Goal: Book appointment/travel/reservation

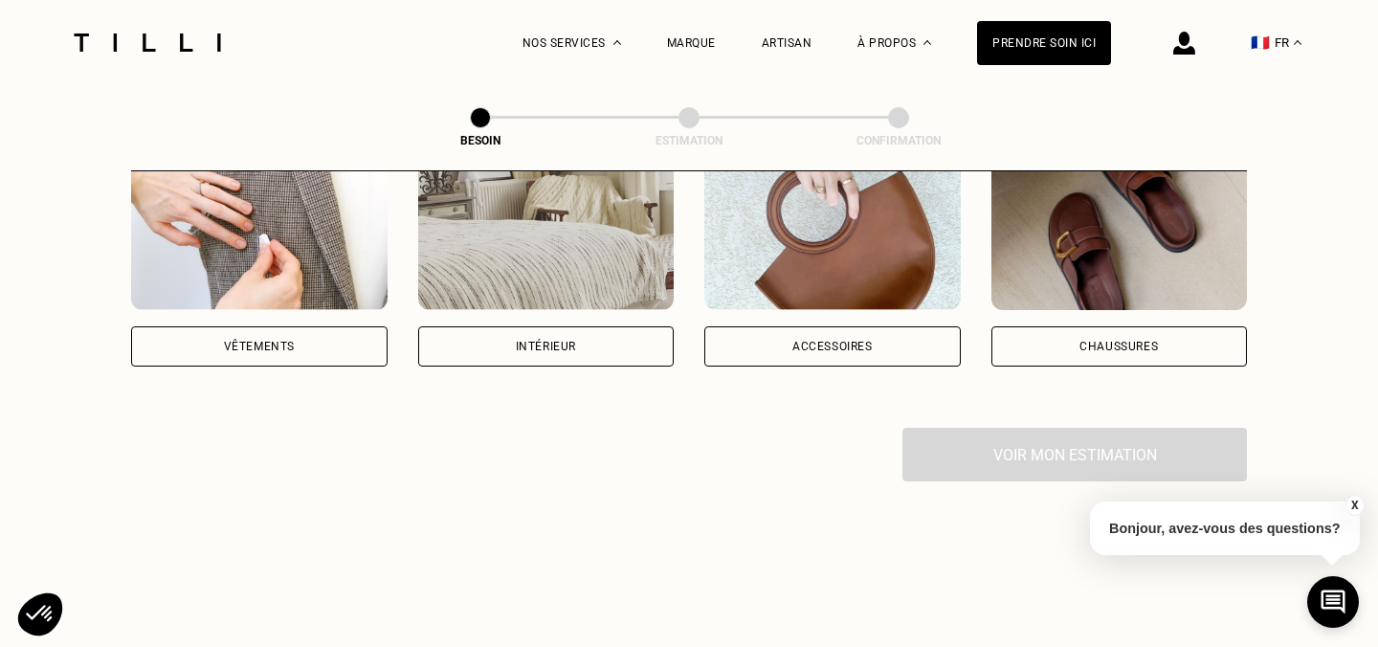
scroll to position [434, 0]
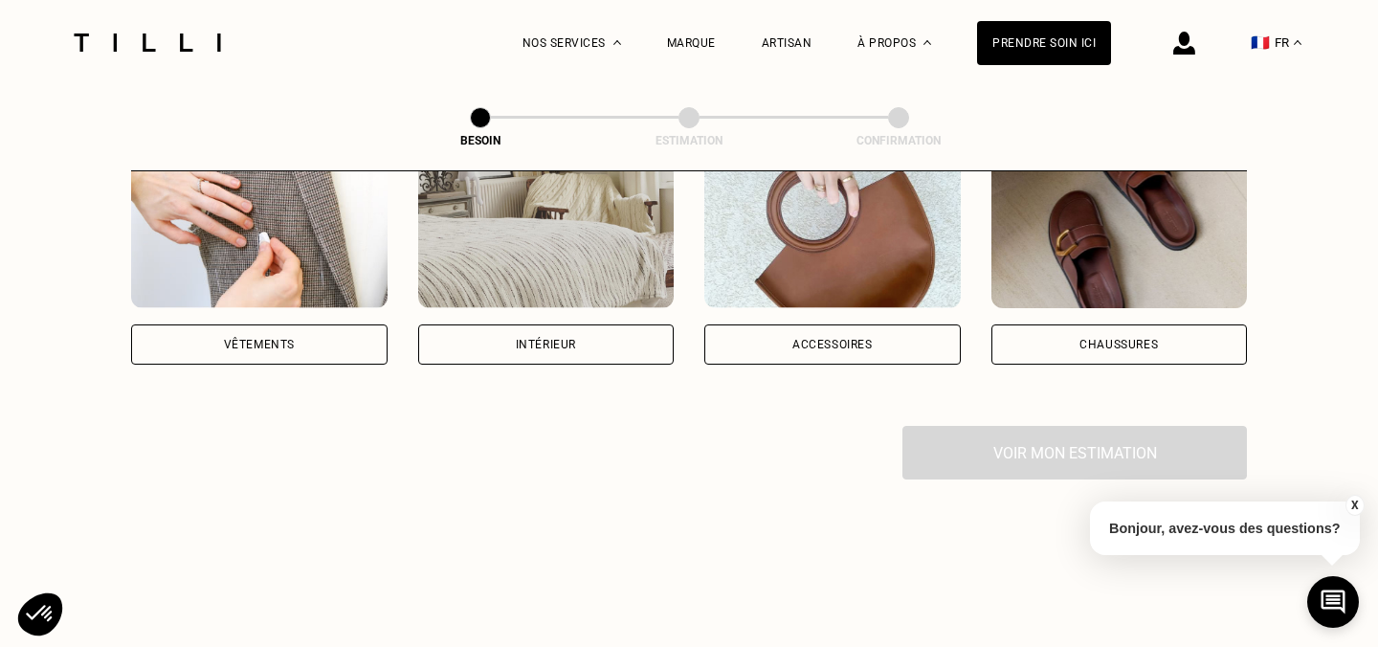
click at [263, 324] on div "Vêtements" at bounding box center [259, 344] width 256 height 40
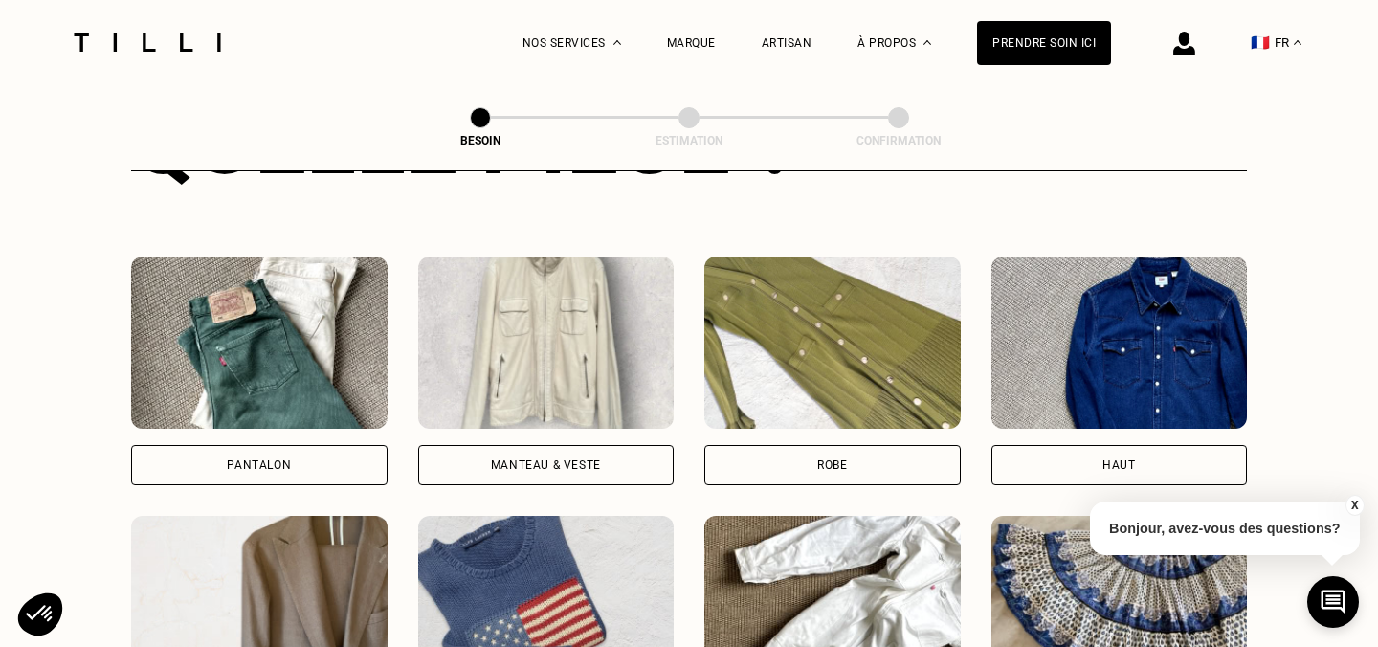
scroll to position [654, 0]
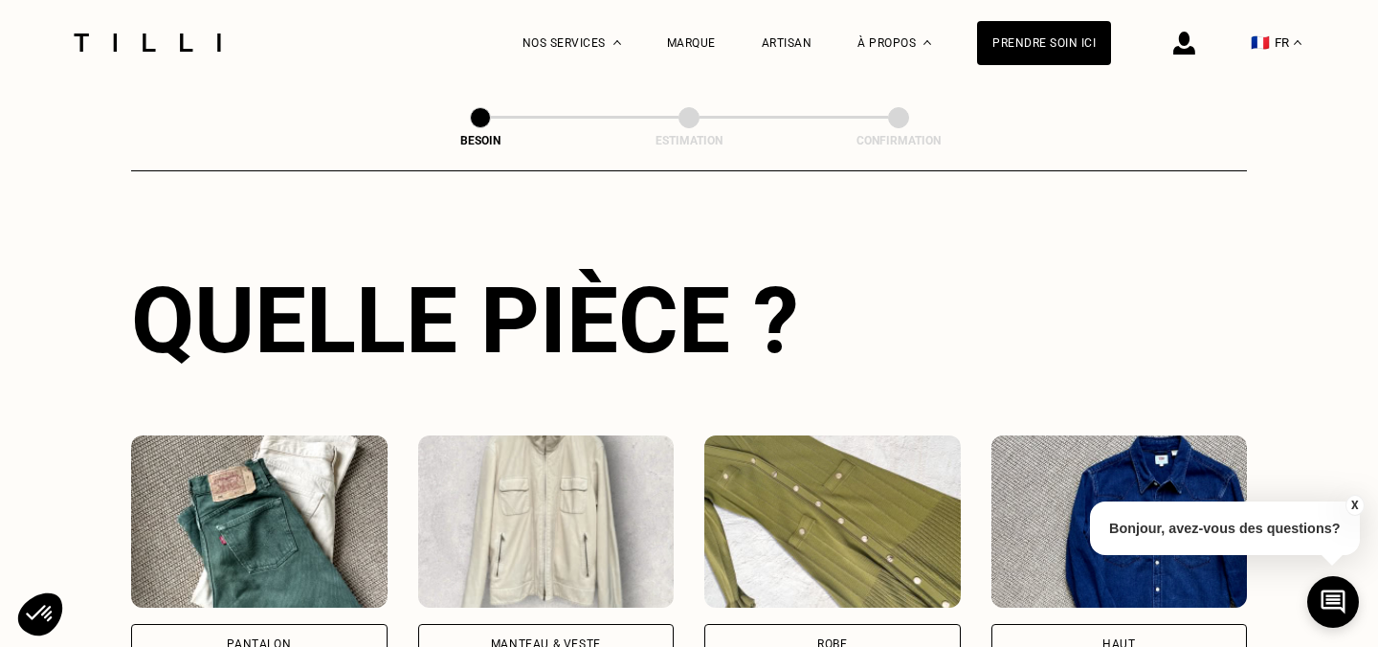
click at [259, 524] on img at bounding box center [259, 521] width 256 height 172
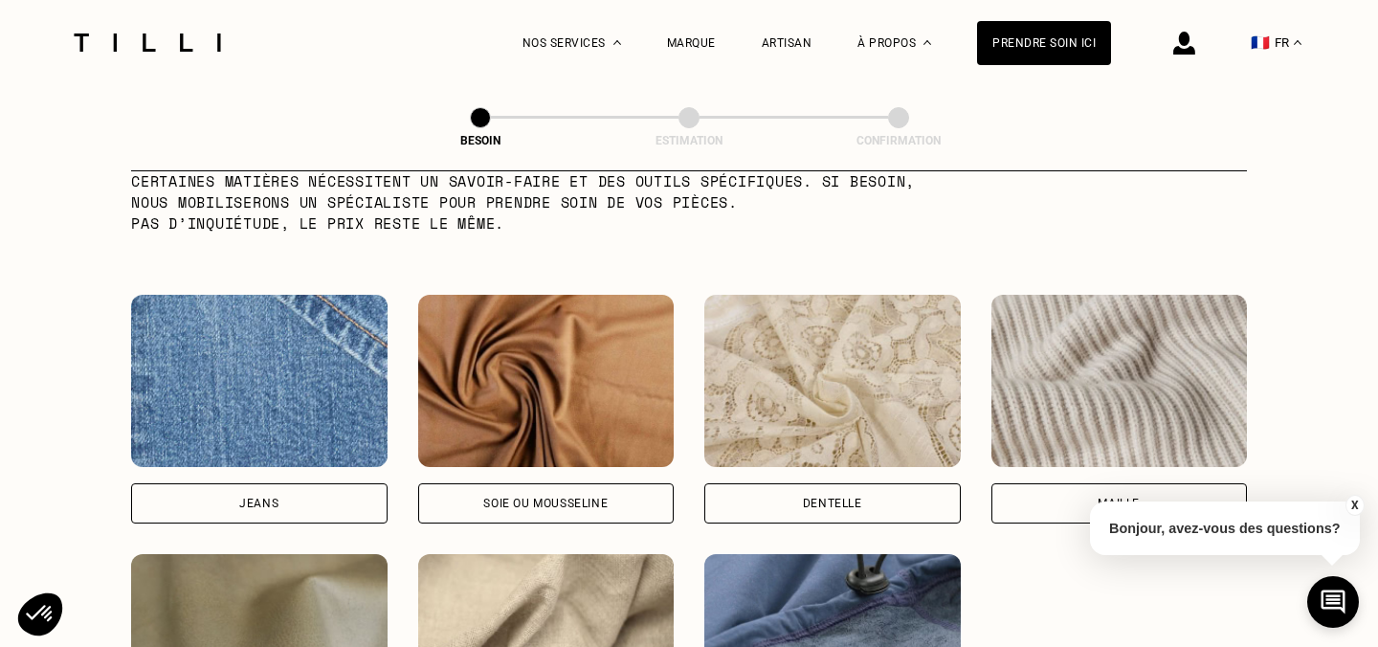
click at [266, 348] on img at bounding box center [259, 381] width 256 height 172
select select "FR"
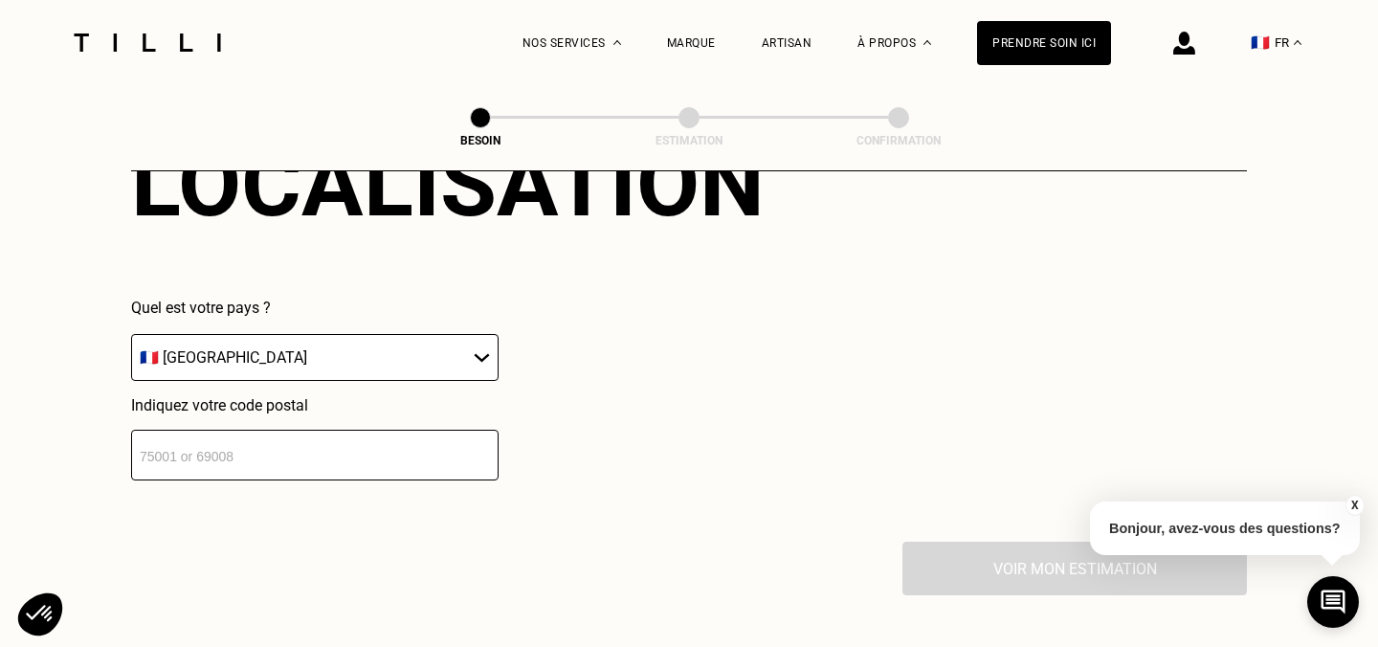
scroll to position [2764, 0]
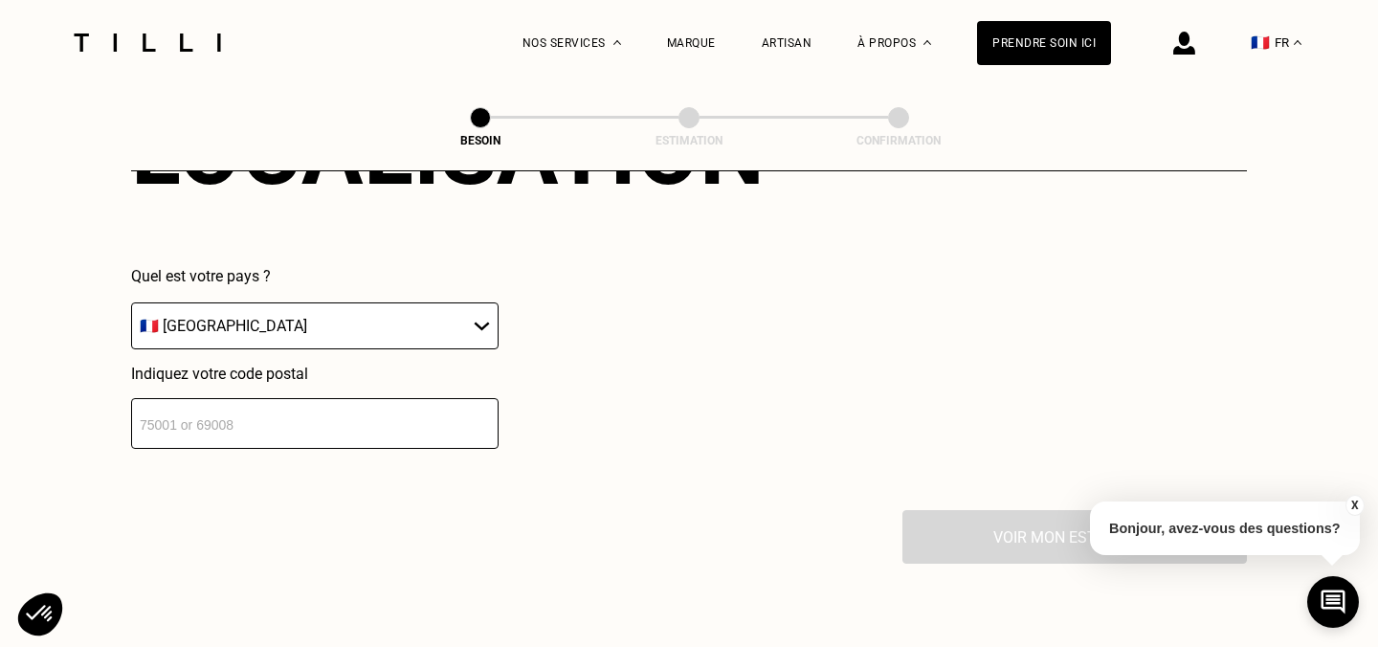
click at [406, 402] on input "number" at bounding box center [314, 423] width 367 height 51
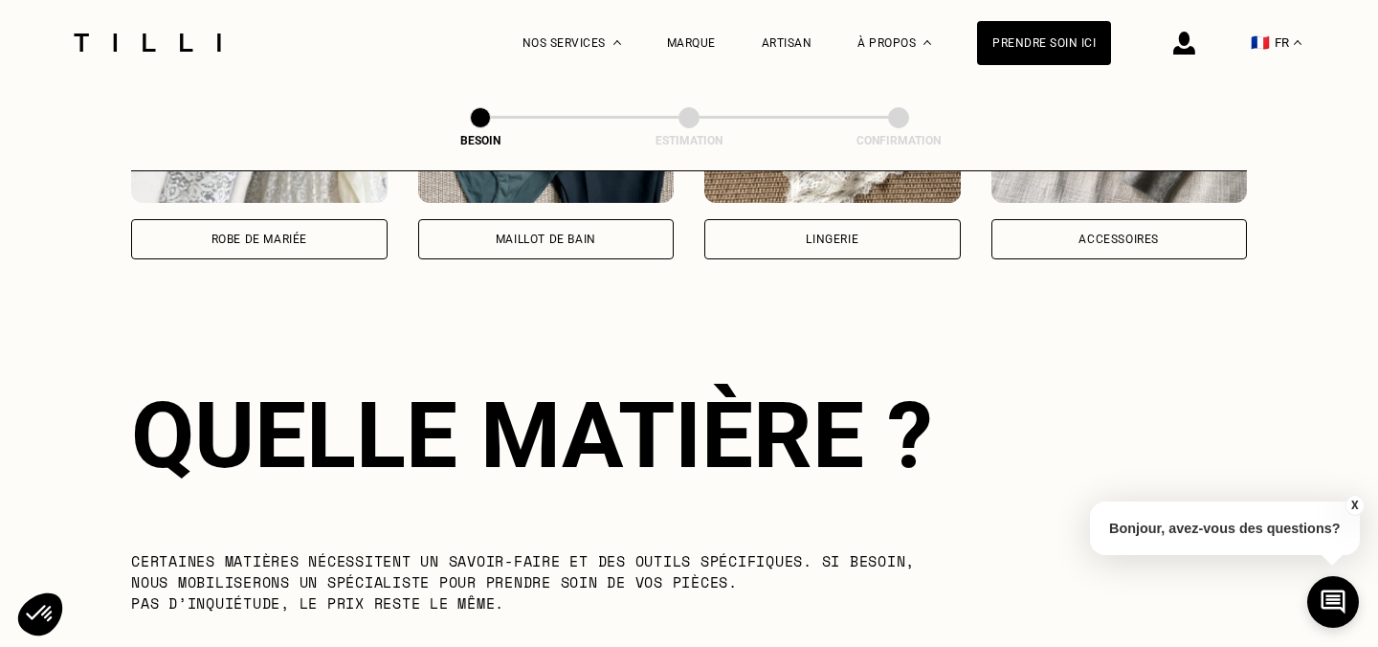
scroll to position [1625, 0]
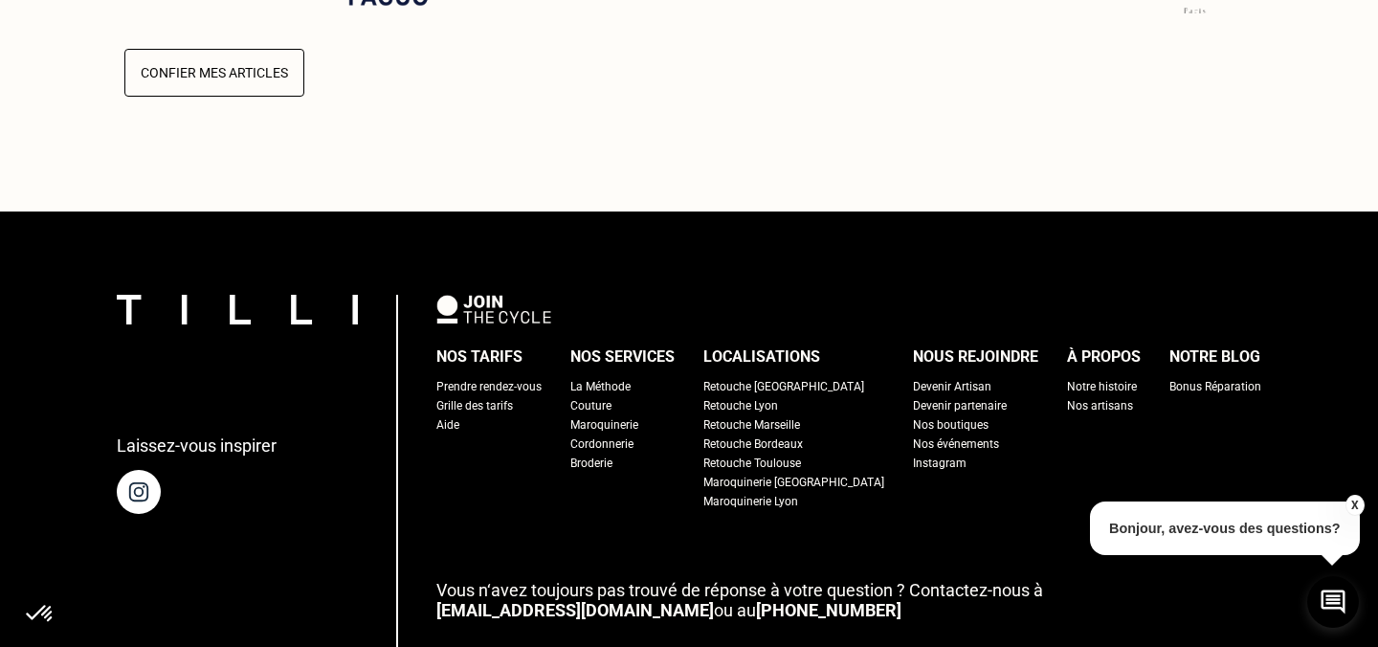
scroll to position [88, 0]
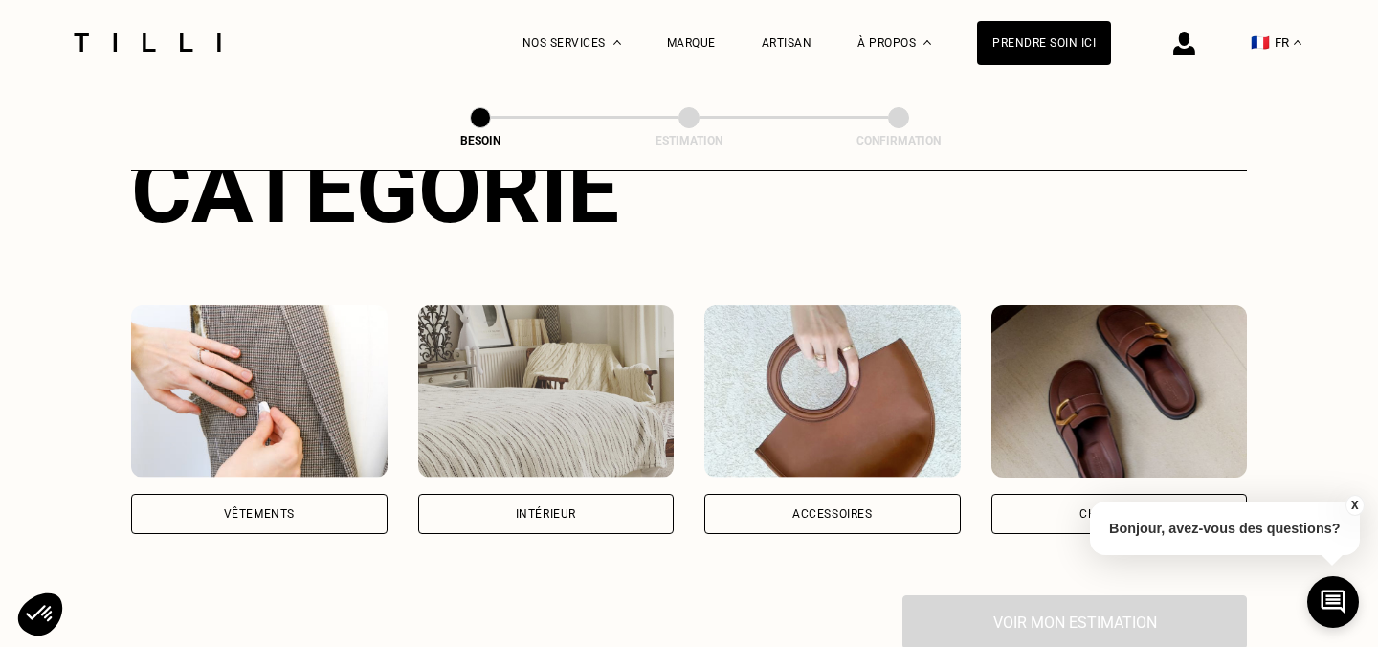
scroll to position [295, 0]
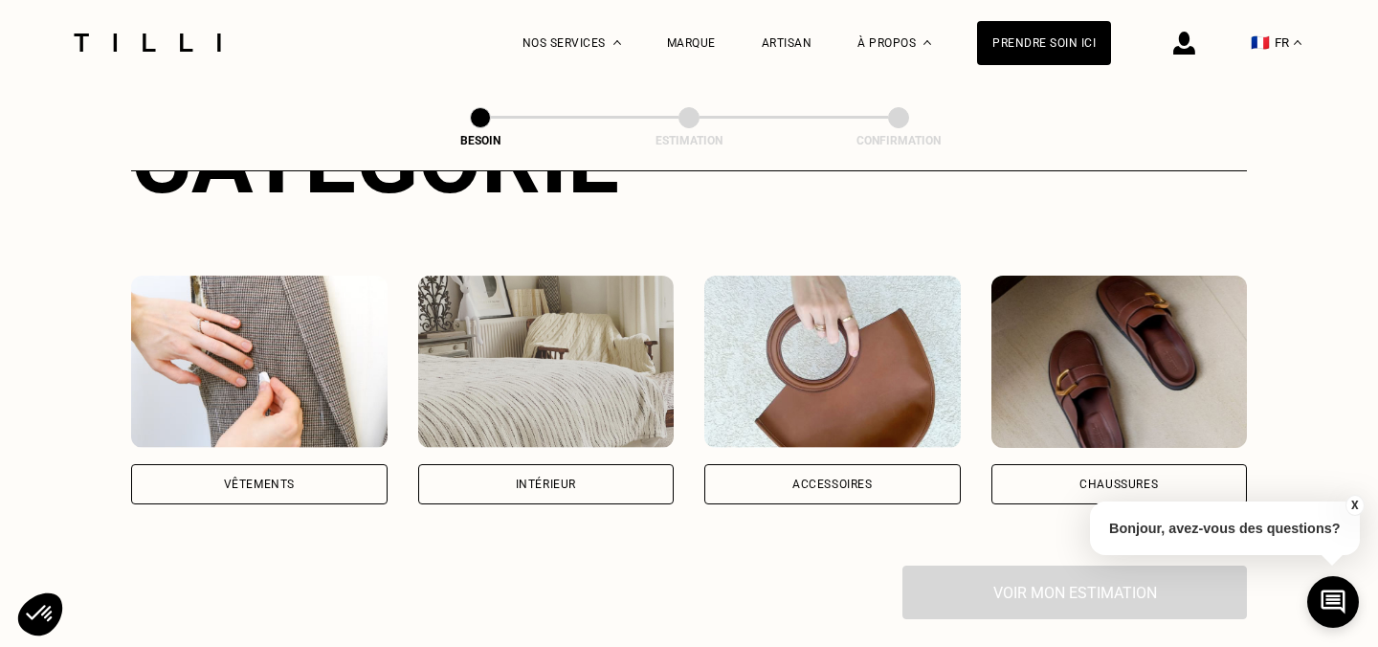
click at [263, 328] on img at bounding box center [259, 362] width 256 height 172
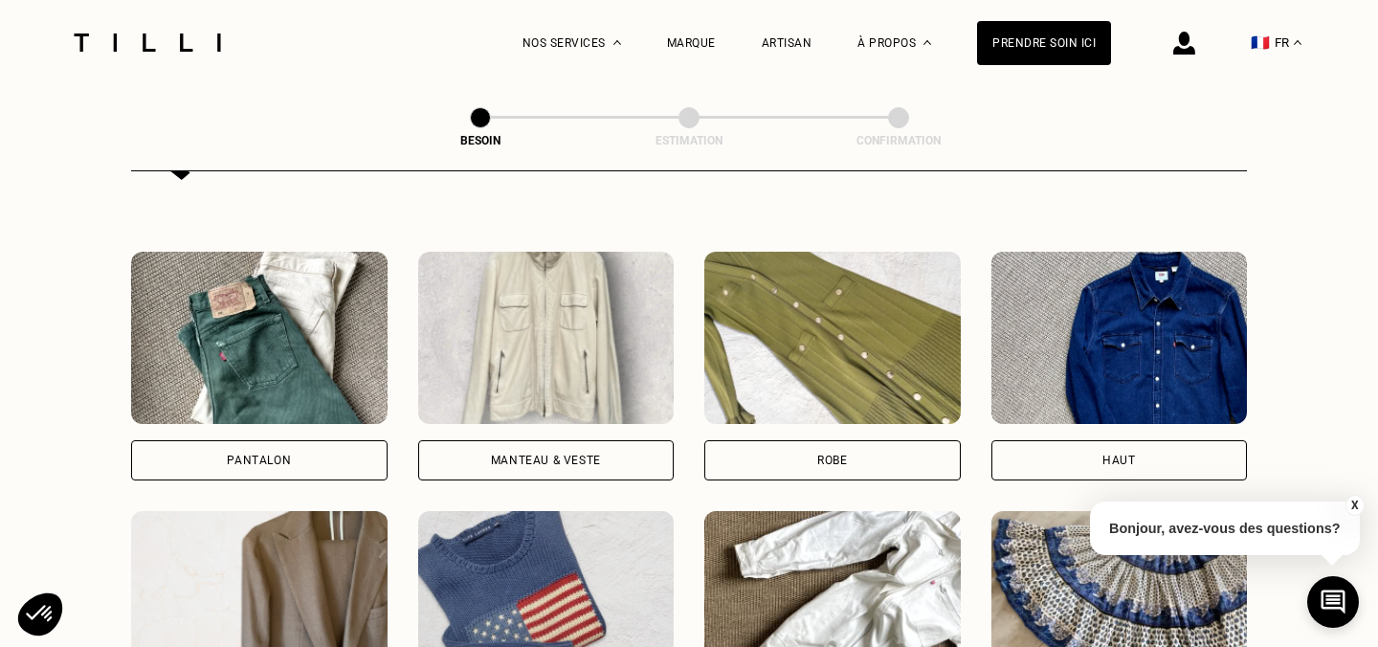
scroll to position [846, 0]
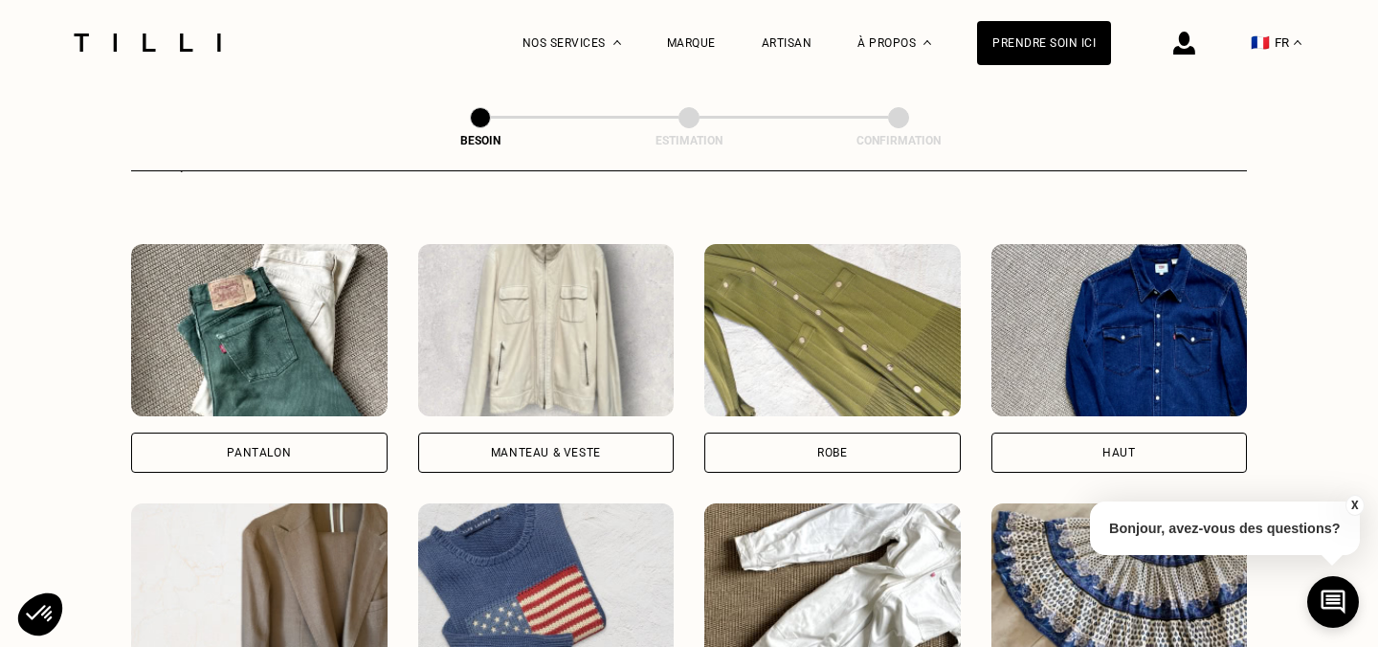
click at [227, 340] on img at bounding box center [259, 330] width 256 height 172
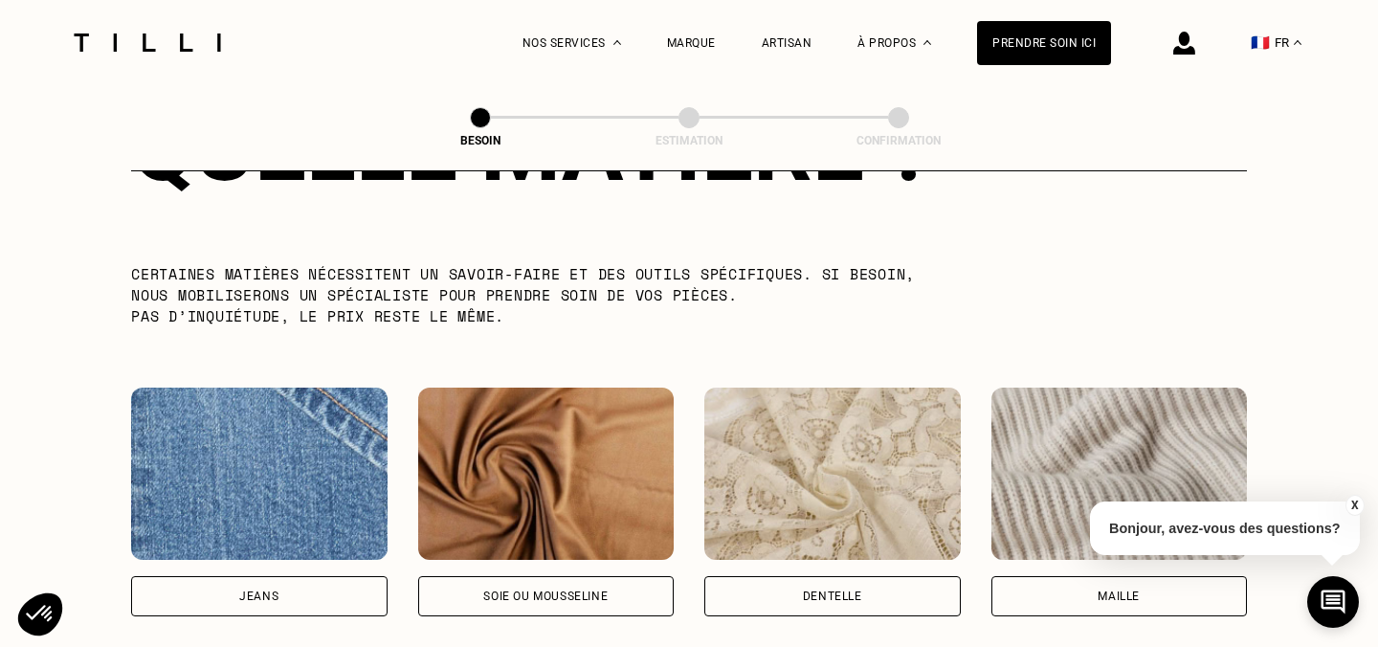
scroll to position [1867, 0]
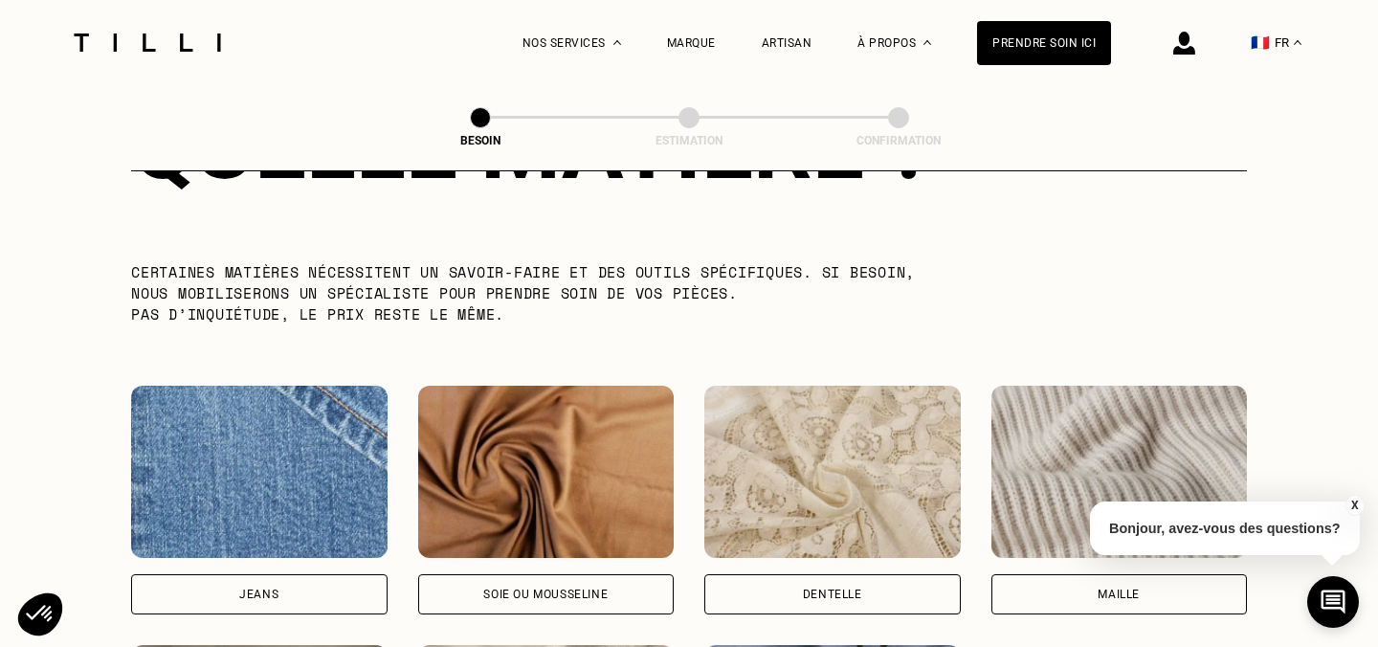
click at [220, 440] on img at bounding box center [259, 472] width 256 height 172
select select "FR"
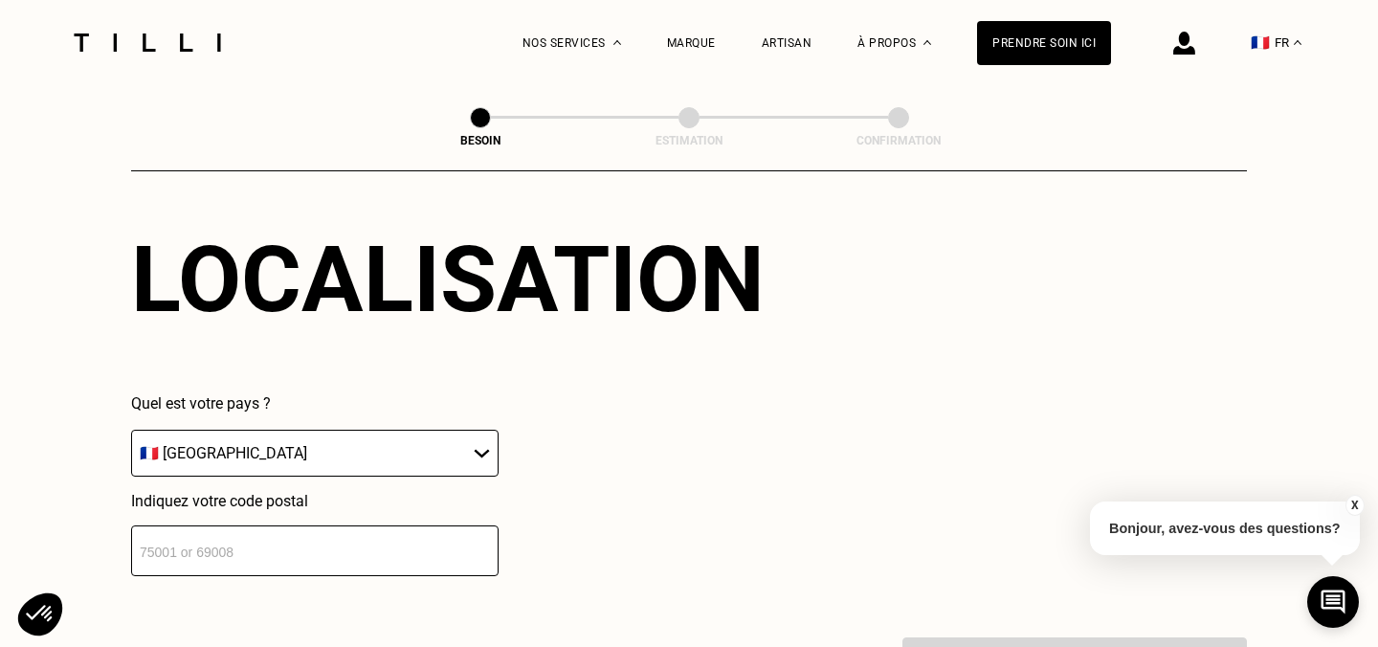
scroll to position [2673, 0]
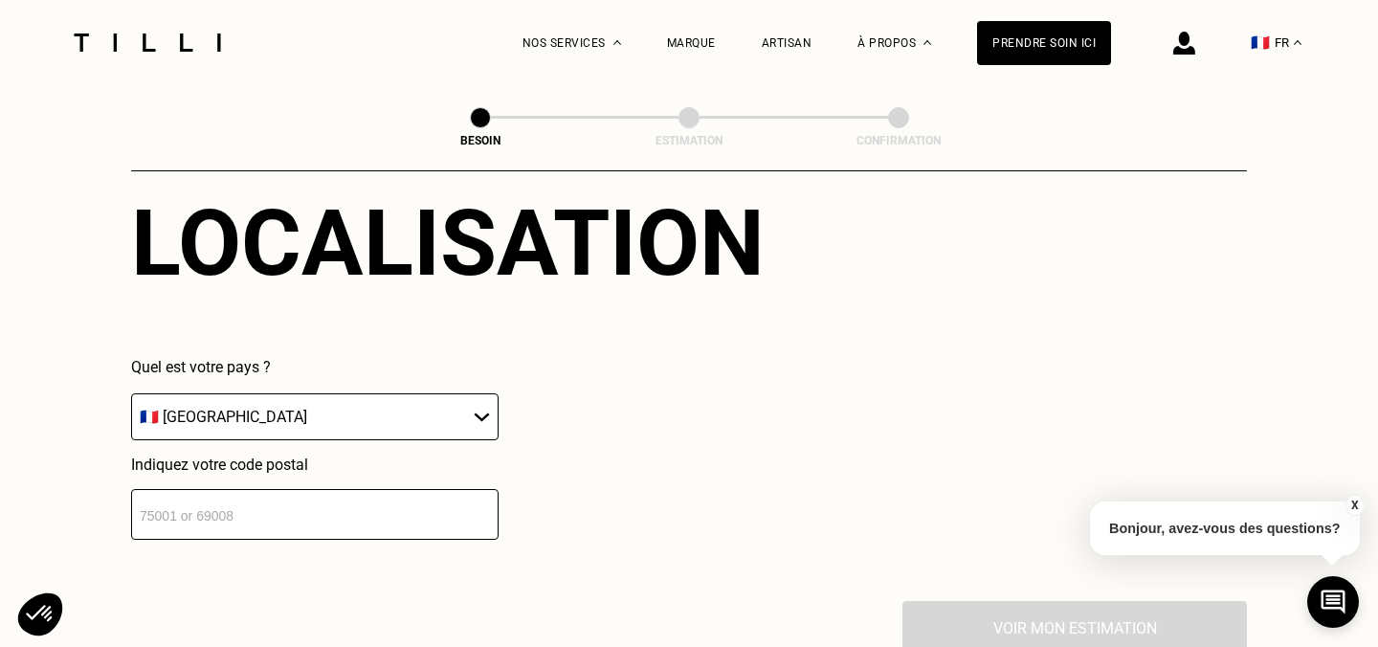
click at [224, 489] on input "number" at bounding box center [314, 514] width 367 height 51
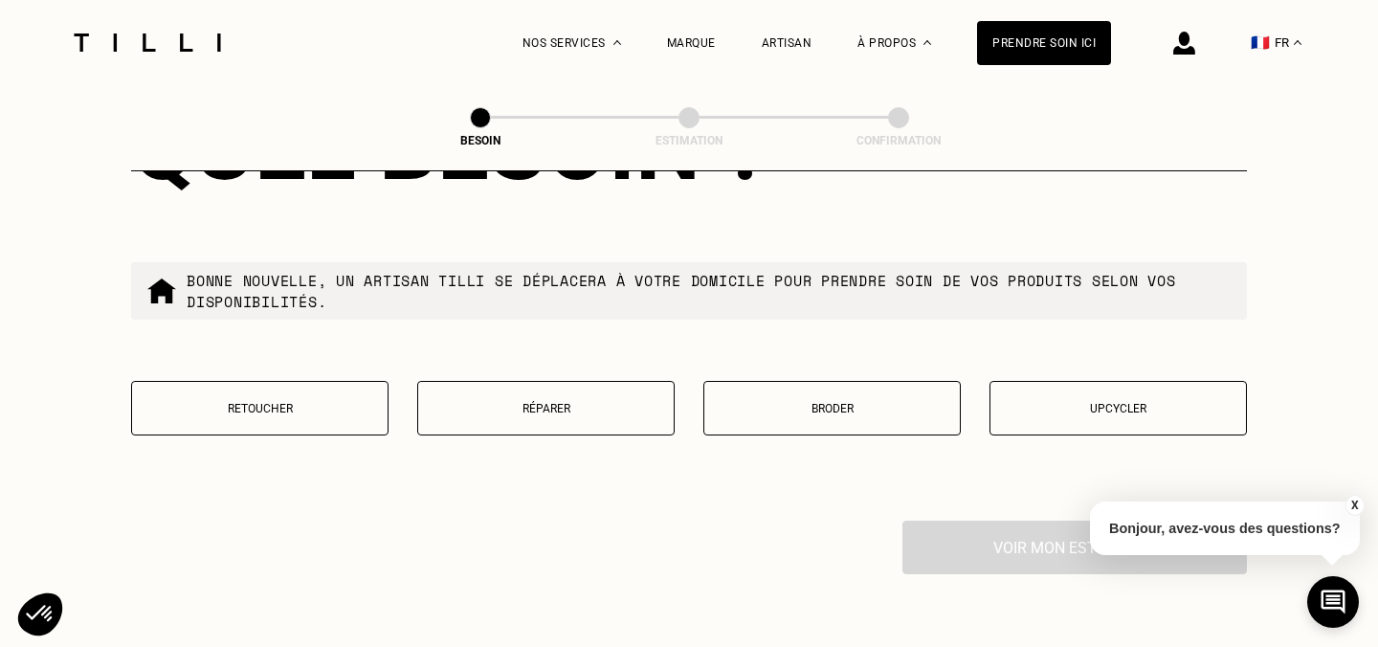
scroll to position [3245, 0]
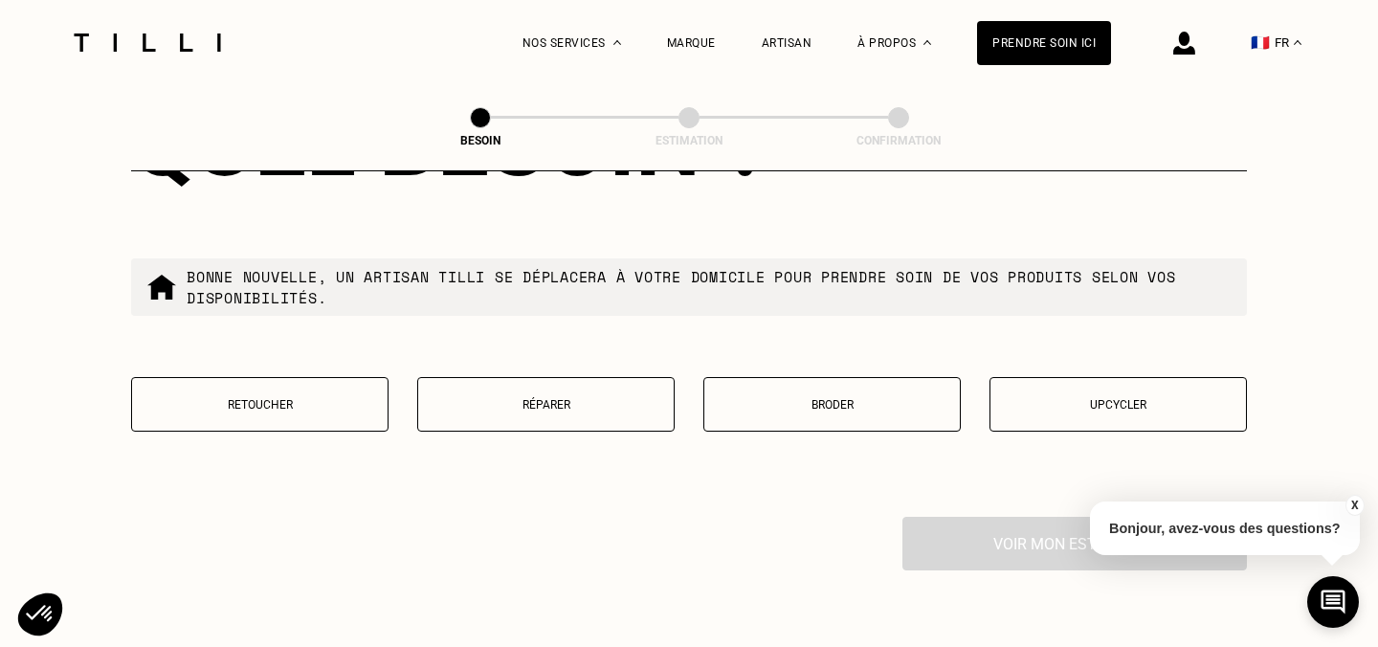
type input "75002"
click at [280, 399] on button "Retoucher" at bounding box center [259, 404] width 257 height 55
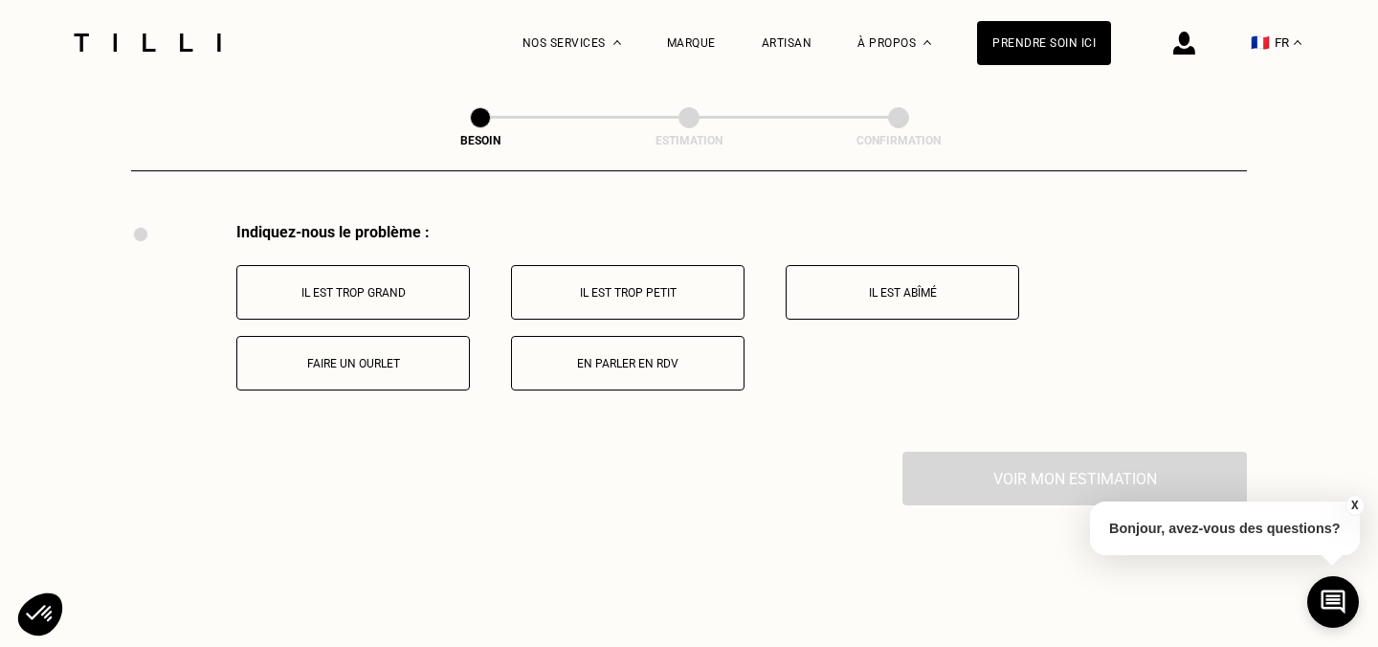
scroll to position [3542, 0]
click at [382, 354] on button "Faire un ourlet" at bounding box center [352, 360] width 233 height 55
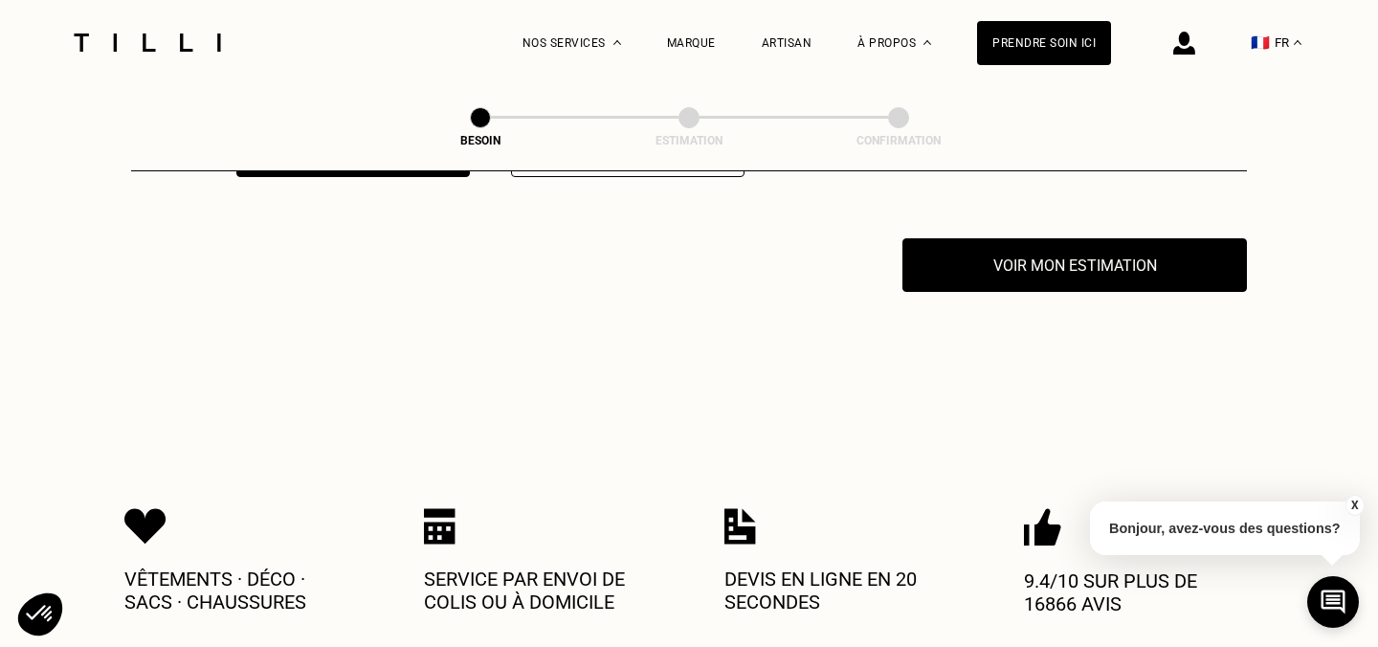
scroll to position [3757, 0]
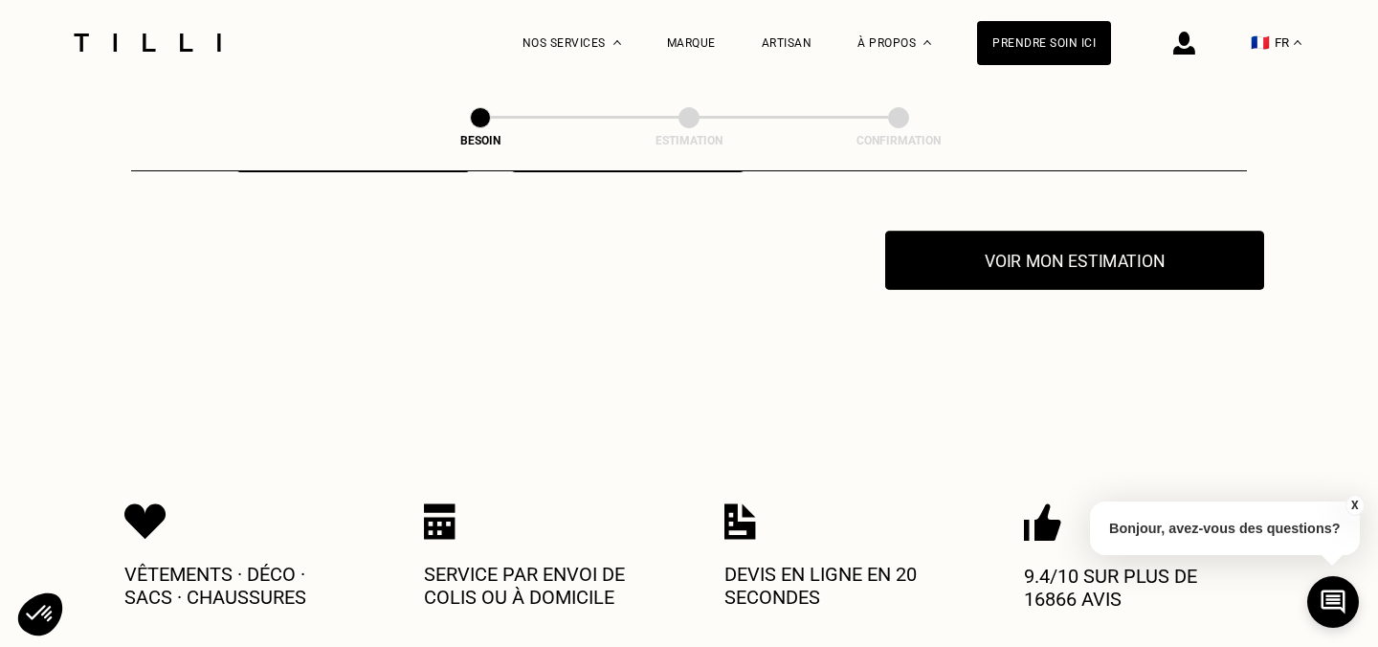
click at [1061, 256] on button "Voir mon estimation" at bounding box center [1074, 260] width 379 height 59
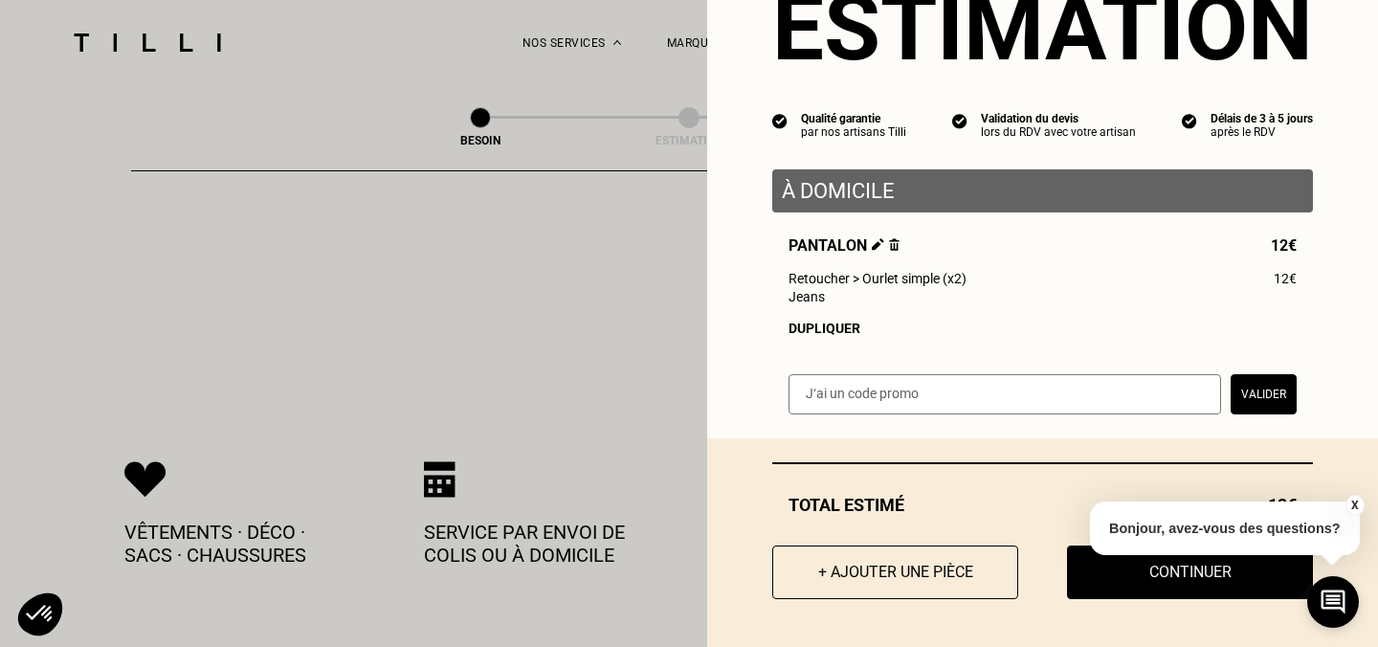
scroll to position [63, 0]
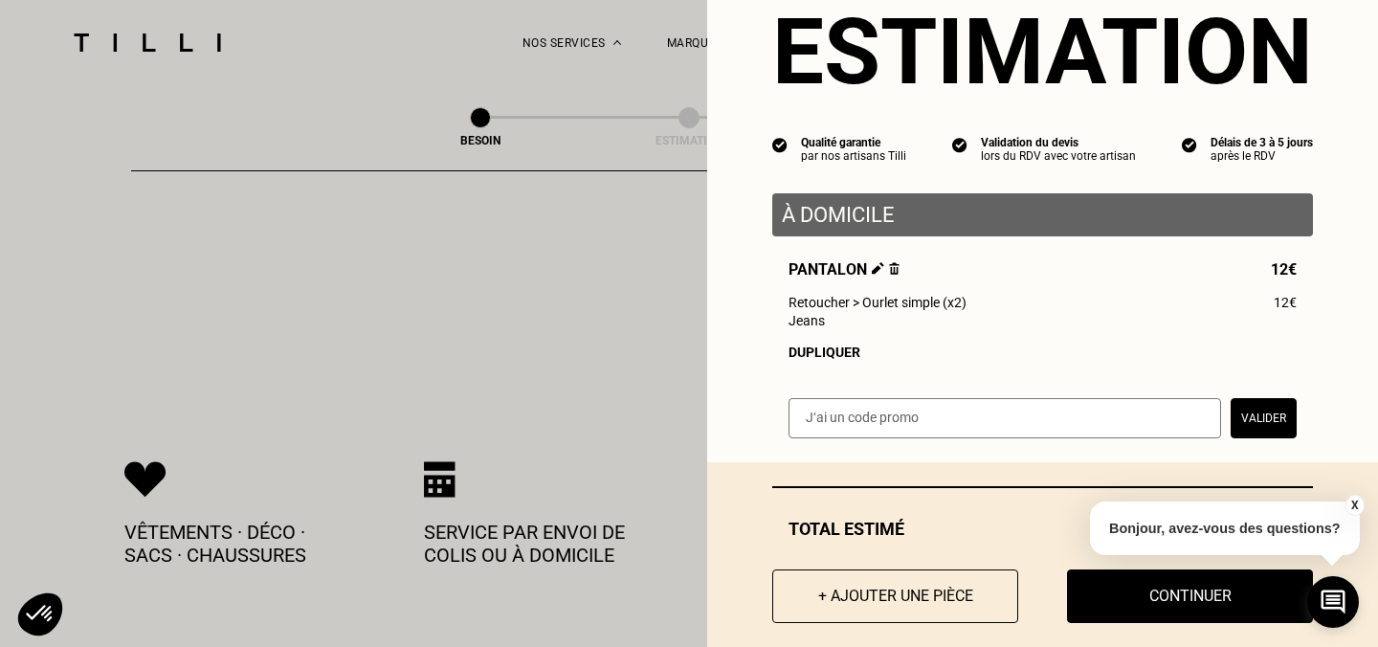
click at [1354, 506] on button "X" at bounding box center [1353, 505] width 19 height 21
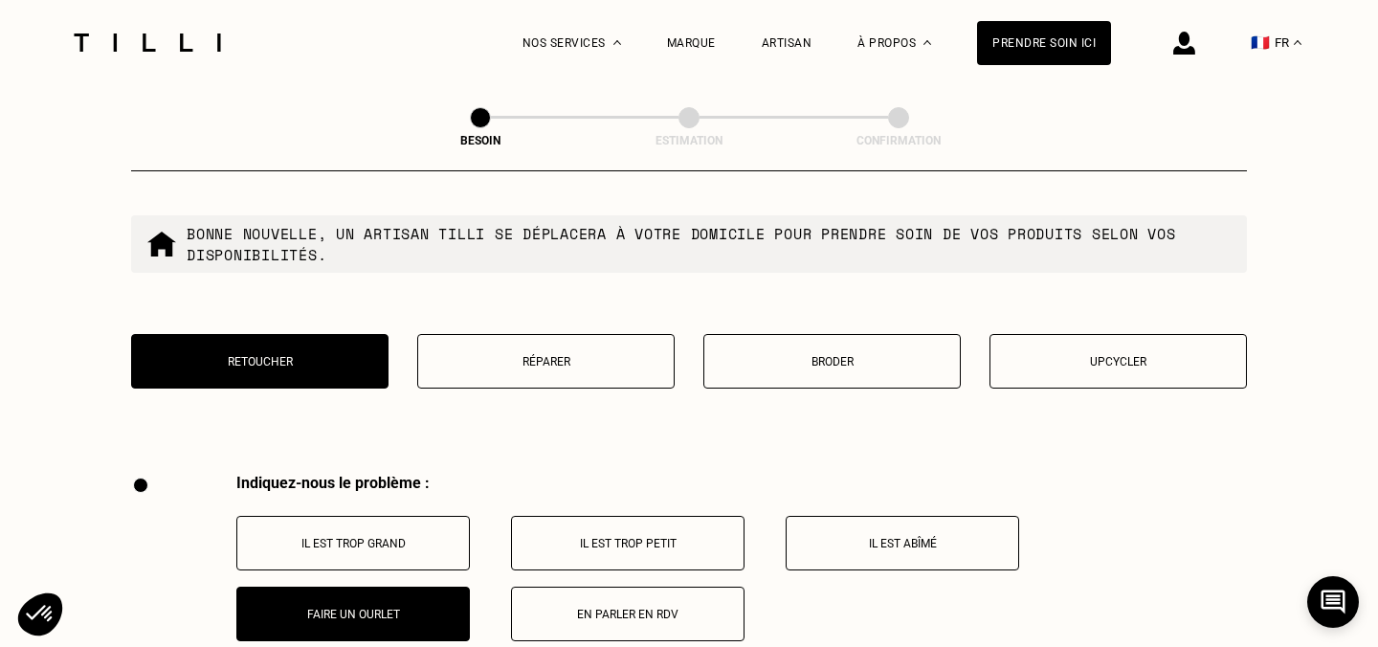
scroll to position [3441, 0]
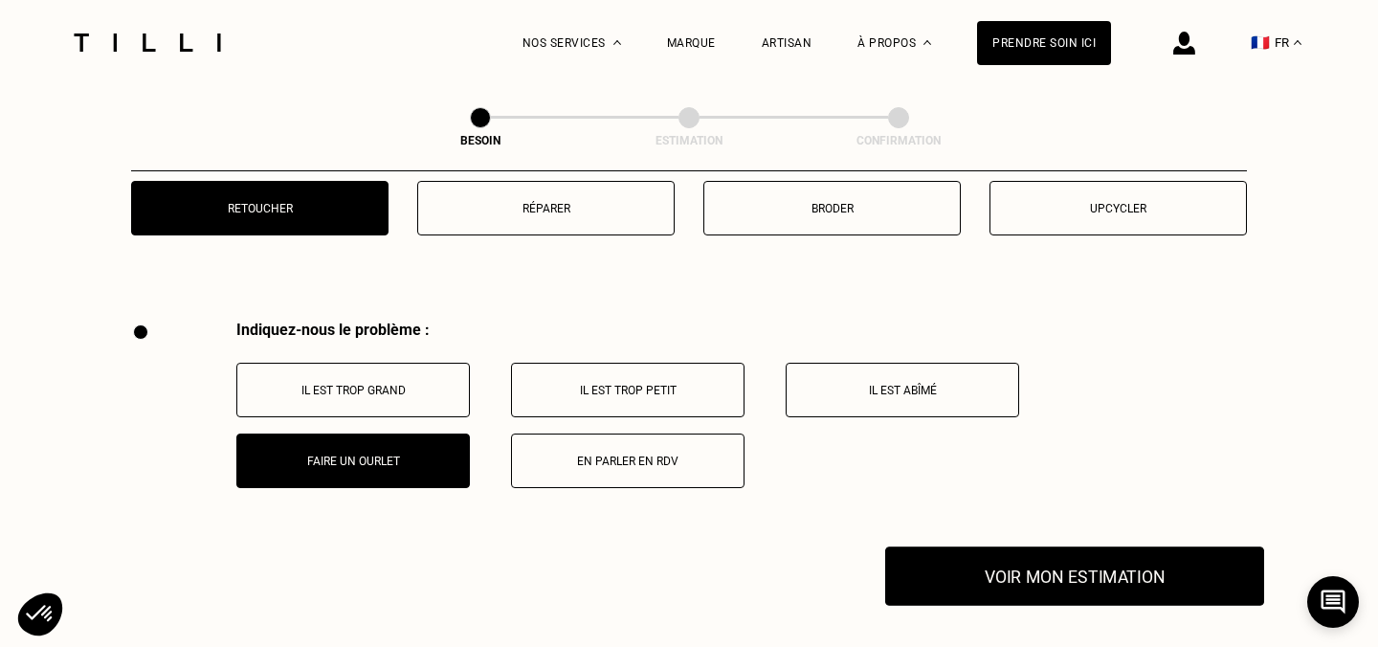
click at [1072, 563] on button "Voir mon estimation" at bounding box center [1074, 575] width 379 height 59
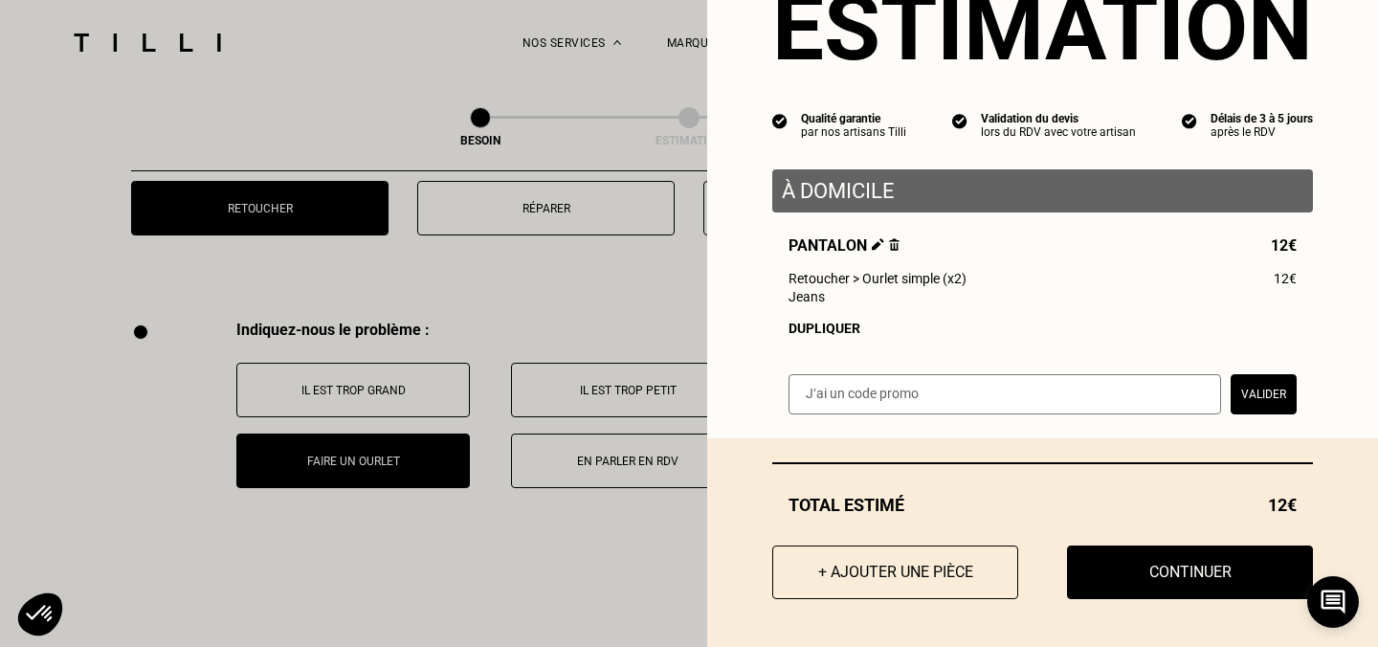
scroll to position [87, 0]
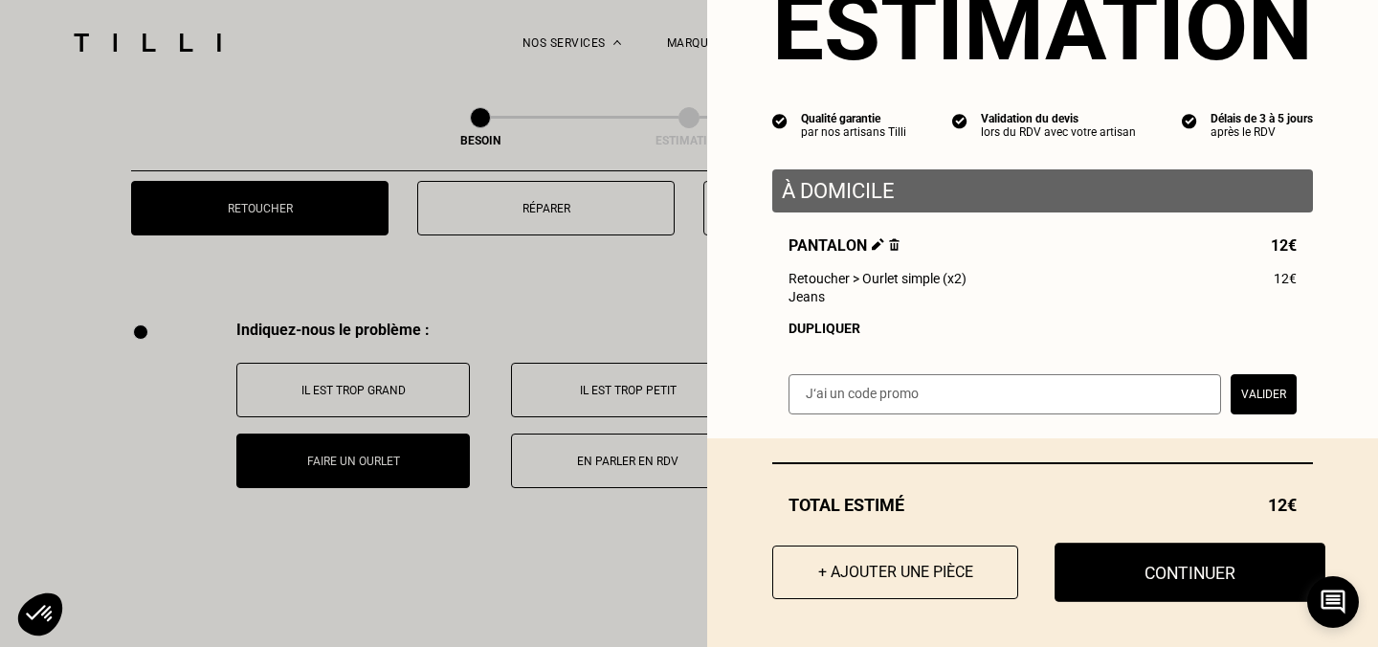
click at [1141, 582] on button "Continuer" at bounding box center [1189, 571] width 271 height 59
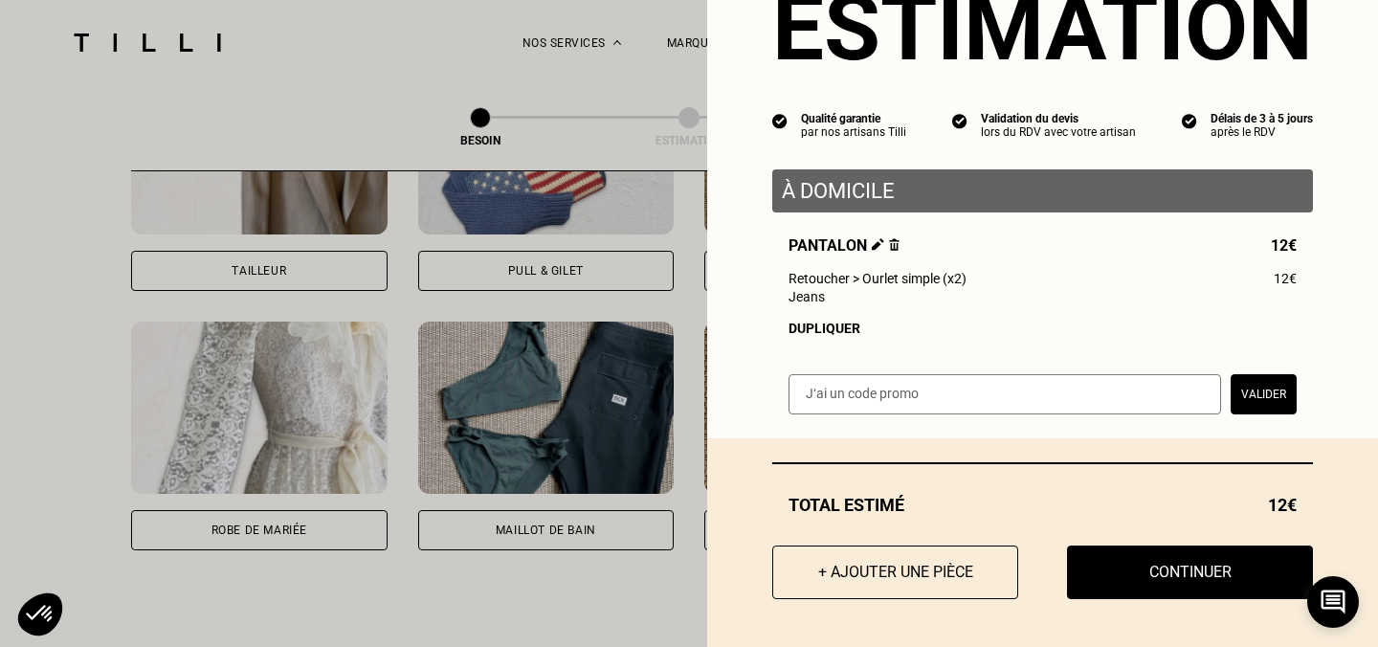
scroll to position [34, 0]
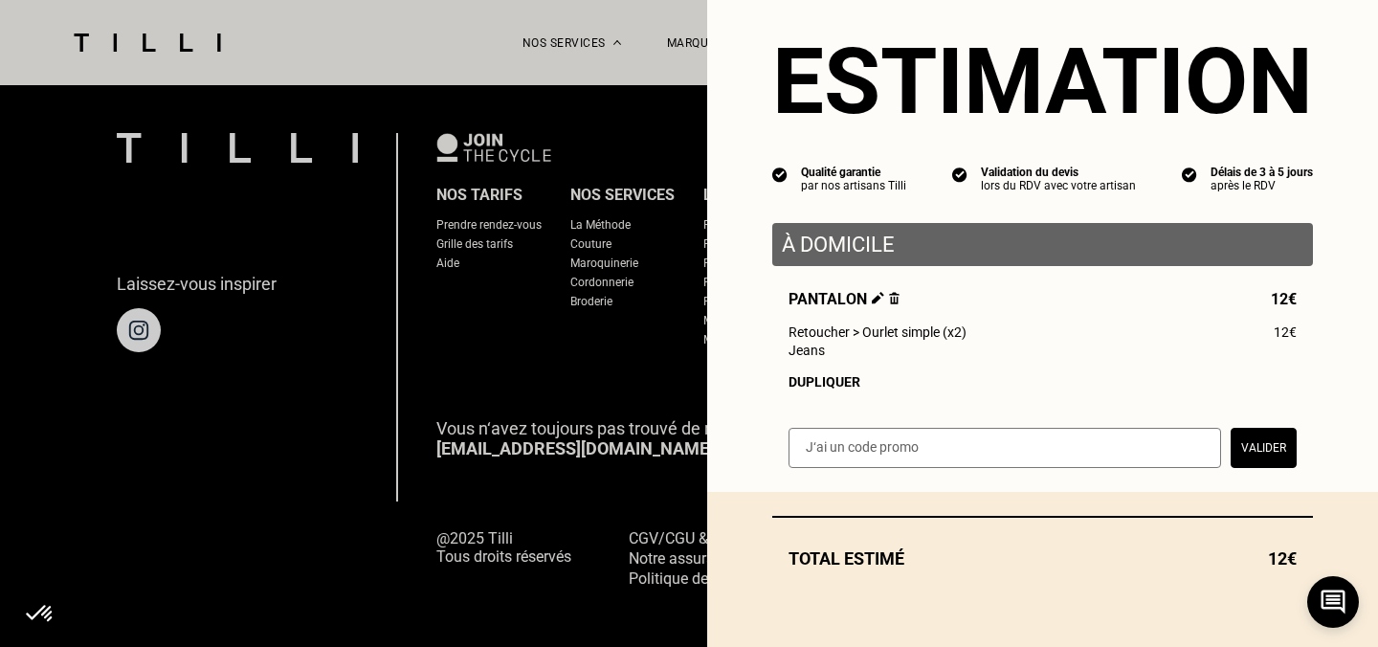
select select "FR"
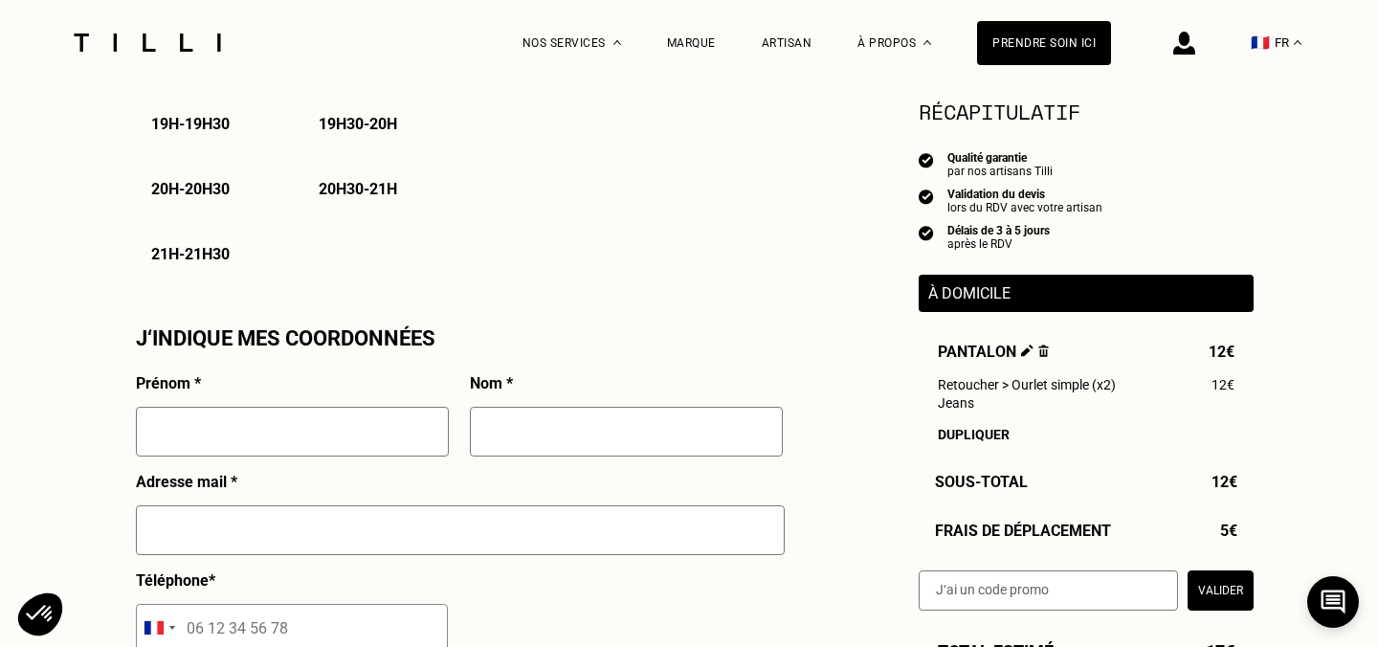
scroll to position [1529, 0]
